Goal: Navigation & Orientation: Find specific page/section

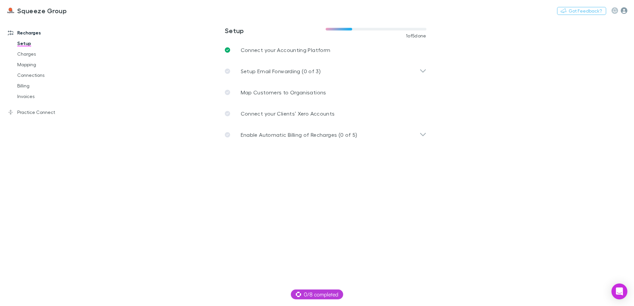
click at [625, 10] on icon "button" at bounding box center [624, 10] width 7 height 7
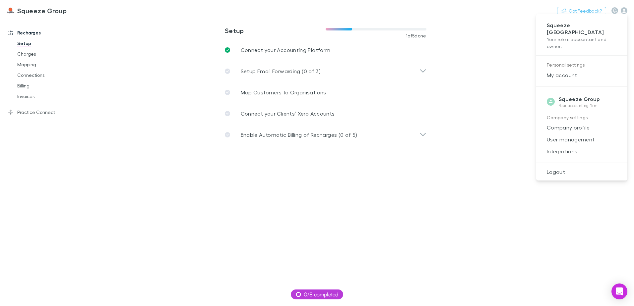
click at [380, 201] on div at bounding box center [317, 153] width 634 height 306
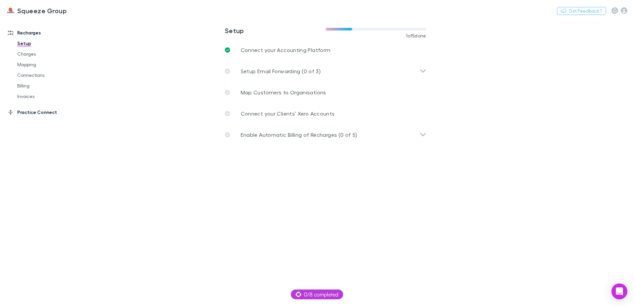
click at [35, 109] on link "Practice Connect" at bounding box center [45, 112] width 88 height 11
click at [26, 35] on link "Recharges" at bounding box center [45, 33] width 88 height 11
click at [625, 13] on icon "button" at bounding box center [624, 10] width 7 height 7
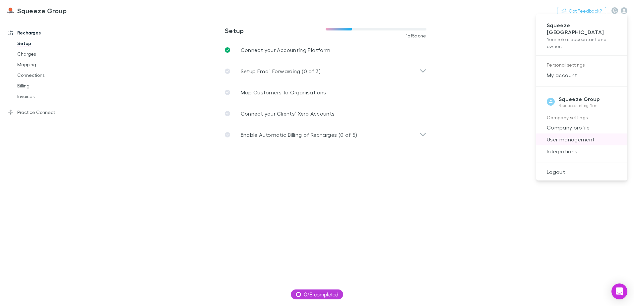
click at [562, 136] on span "User management" at bounding box center [582, 140] width 81 height 8
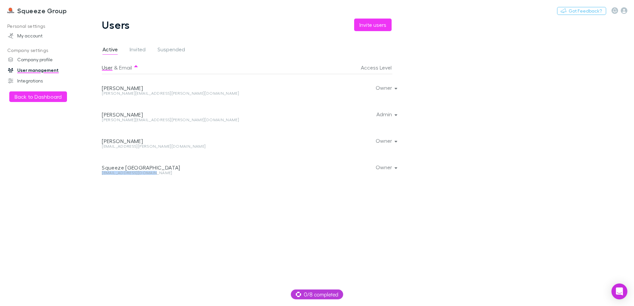
drag, startPoint x: 155, startPoint y: 174, endPoint x: 102, endPoint y: 174, distance: 52.4
click at [102, 174] on div "[EMAIL_ADDRESS][DOMAIN_NAME]" at bounding box center [193, 173] width 183 height 4
drag, startPoint x: 102, startPoint y: 174, endPoint x: 101, endPoint y: 200, distance: 26.2
click at [101, 200] on div "Users Invite users Active Invited Suspended User & Email Access Level [PERSON_N…" at bounding box center [252, 163] width 332 height 288
click at [164, 190] on div "User & Email Access Level [PERSON_NAME] [PERSON_NAME][EMAIL_ADDRESS][PERSON_NAM…" at bounding box center [252, 181] width 300 height 240
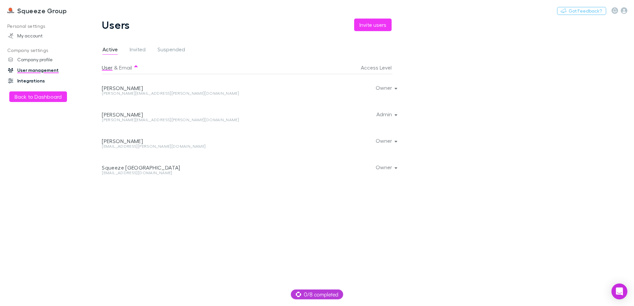
click at [24, 79] on link "Integrations" at bounding box center [45, 81] width 88 height 11
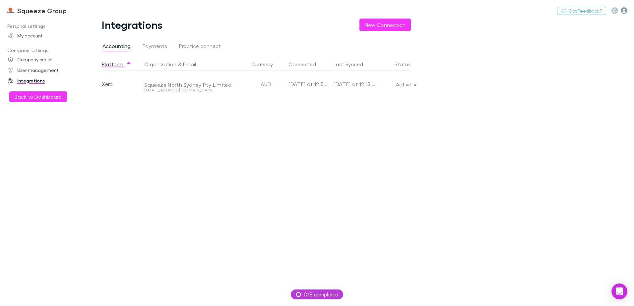
click at [621, 11] on icon "button" at bounding box center [624, 10] width 7 height 7
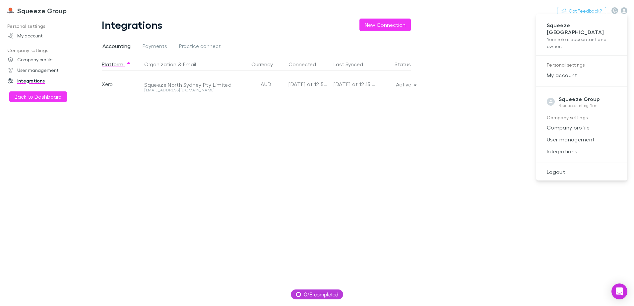
click at [28, 12] on div at bounding box center [317, 153] width 634 height 306
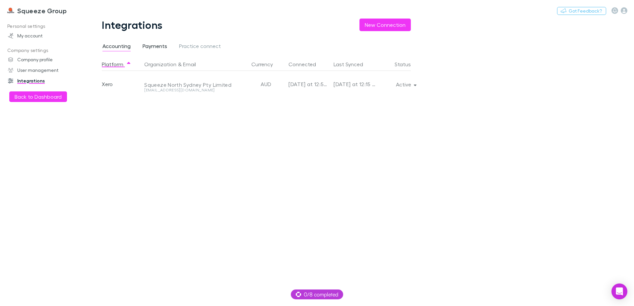
click at [156, 50] on span "Payments" at bounding box center [155, 47] width 25 height 9
click at [195, 50] on span "Practice connect" at bounding box center [200, 47] width 42 height 9
click at [166, 47] on span "Payments" at bounding box center [155, 47] width 25 height 9
click at [59, 99] on button "Back to Dashboard" at bounding box center [38, 97] width 58 height 11
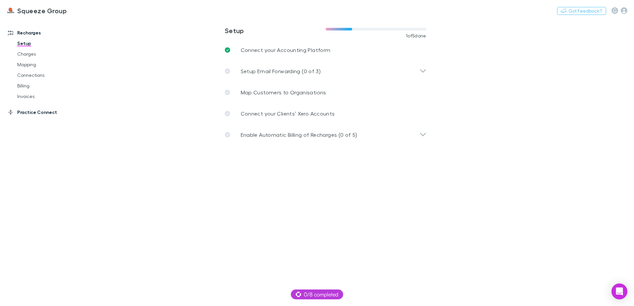
click at [27, 116] on link "Practice Connect" at bounding box center [45, 112] width 88 height 11
